Goal: Transaction & Acquisition: Obtain resource

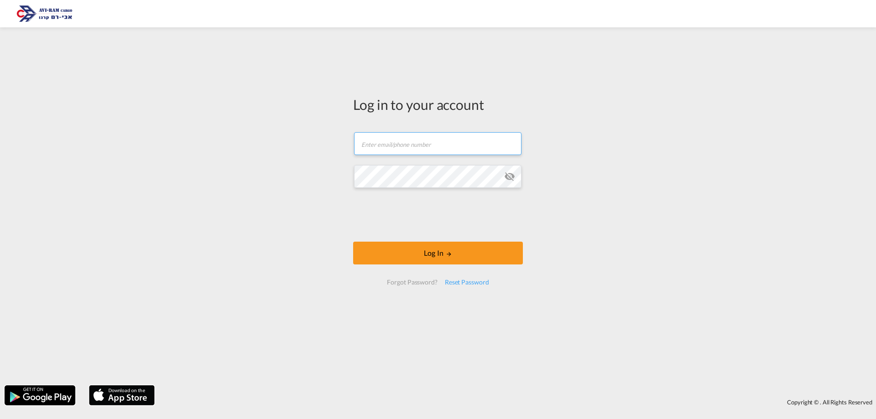
type input "[EMAIL_ADDRESS][DOMAIN_NAME]"
click at [377, 258] on button "Log In" at bounding box center [438, 253] width 170 height 23
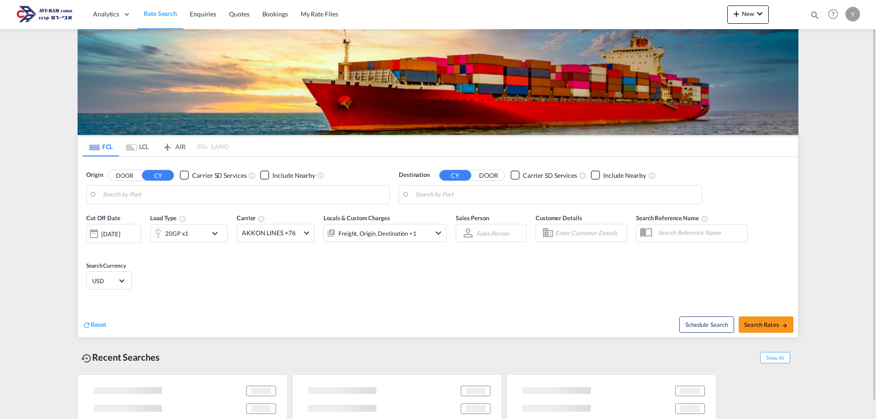
type input "[GEOGRAPHIC_DATA], ITRAN"
type input "Ashdod, ILASH"
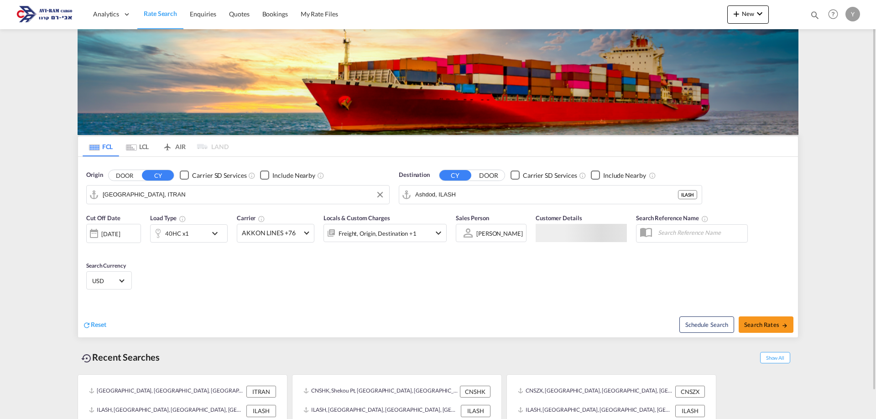
click at [179, 197] on input "[GEOGRAPHIC_DATA], ITRAN" at bounding box center [244, 195] width 282 height 14
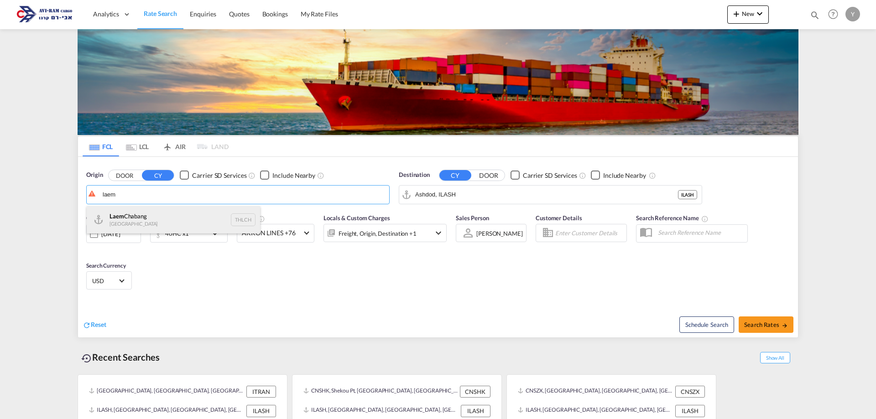
click at [160, 211] on div "Laem Chabang Thailand THLCH" at bounding box center [173, 219] width 173 height 27
type input "Laem Chabang, THLCH"
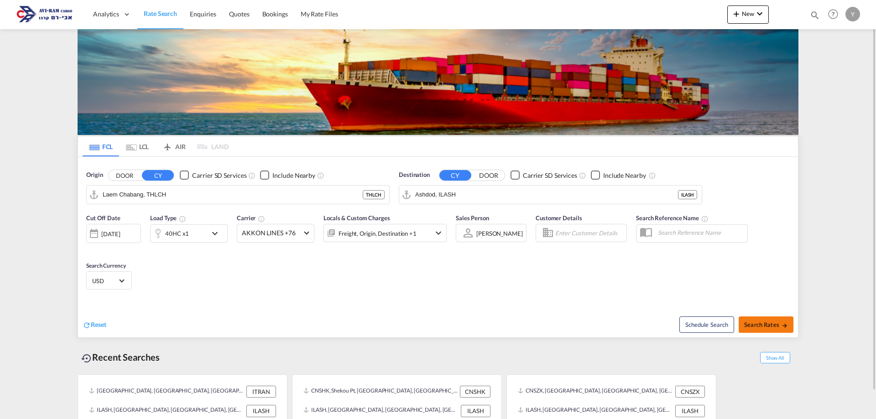
click at [747, 328] on span "Search Rates" at bounding box center [766, 324] width 44 height 7
type input "THLCH to ILASH / [DATE]"
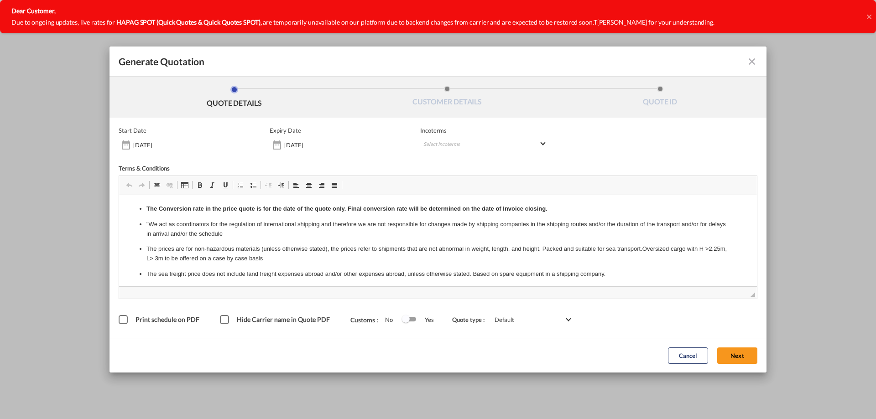
click at [431, 147] on md-select "Select Incoterms DAP - import Delivered at Place DPU - export Delivery at Place…" at bounding box center [484, 145] width 128 height 16
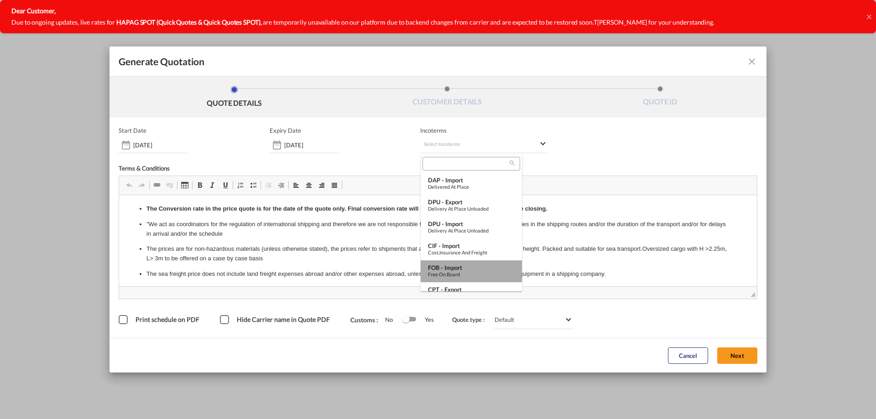
drag, startPoint x: 485, startPoint y: 263, endPoint x: 387, endPoint y: 87, distance: 200.9
click at [485, 263] on md-option "FOB - import Free on Board" at bounding box center [470, 271] width 101 height 22
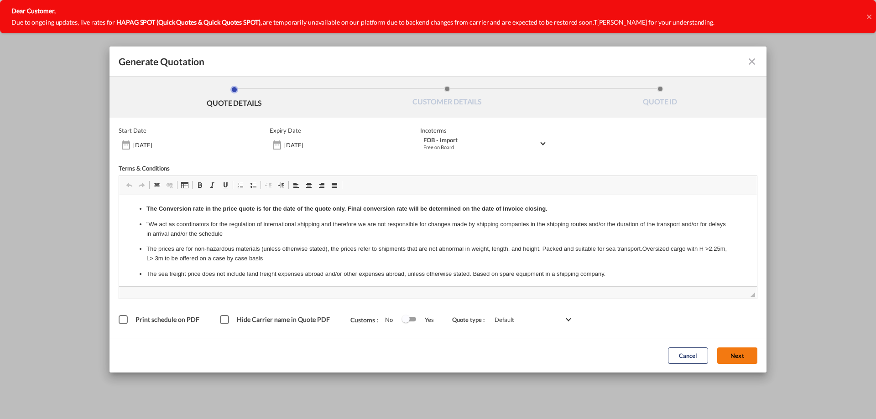
click at [727, 354] on button "Next" at bounding box center [737, 356] width 40 height 16
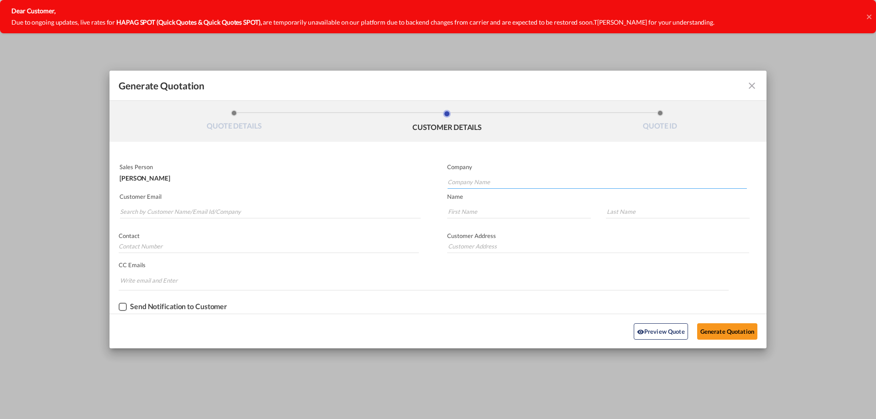
click at [482, 181] on input "Company Name" at bounding box center [596, 182] width 299 height 14
type input "ק"
click at [486, 201] on span "EPL International" at bounding box center [475, 197] width 47 height 9
type input "EPL International"
click at [244, 207] on input "Search by Customer Name/Email Id/Company" at bounding box center [270, 212] width 301 height 14
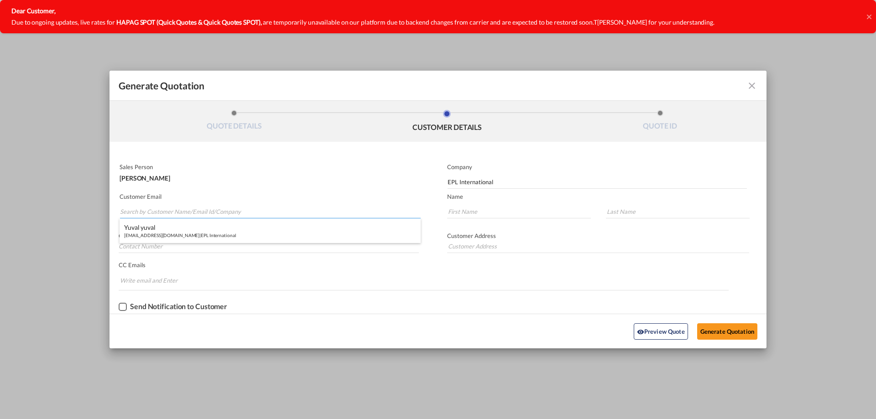
click at [131, 221] on div "yuval yuval [EMAIL_ADDRESS][DOMAIN_NAME] | EPL International" at bounding box center [269, 230] width 301 height 25
type input "[EMAIL_ADDRESS][DOMAIN_NAME]"
type input "yuval"
type input "0546841220"
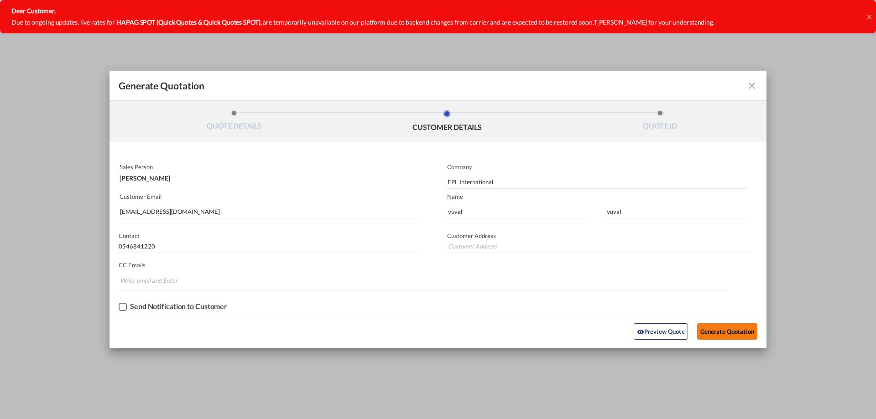
click at [722, 323] on button "Generate Quotation" at bounding box center [727, 331] width 60 height 16
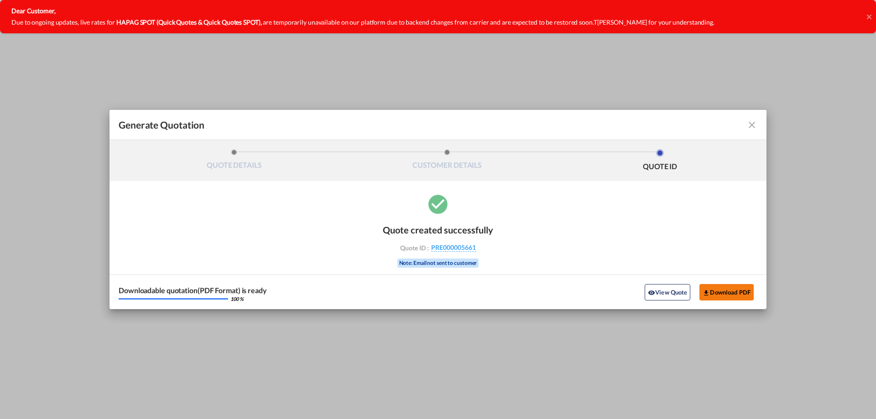
click at [738, 288] on button "Download PDF" at bounding box center [726, 292] width 54 height 16
